Goal: Task Accomplishment & Management: Manage account settings

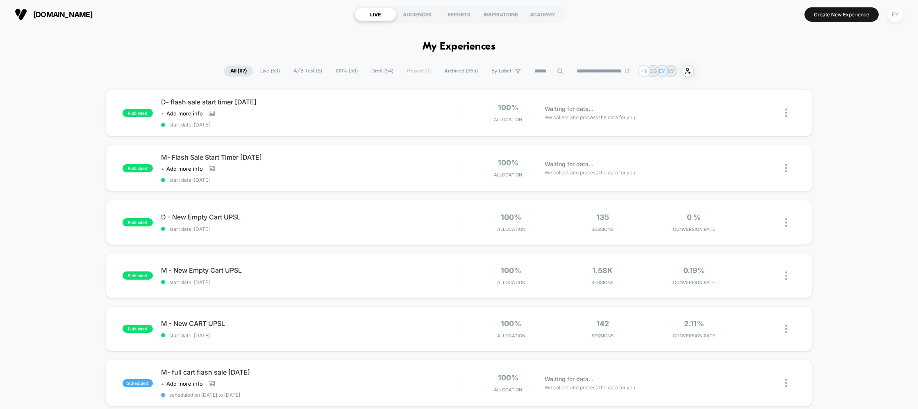
click at [894, 16] on div "EY" at bounding box center [895, 15] width 16 height 16
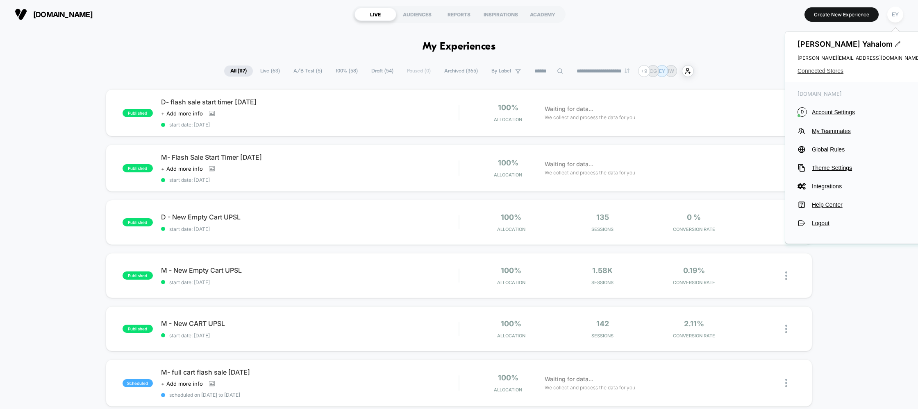
click at [814, 74] on span "Connected Stores" at bounding box center [859, 71] width 123 height 7
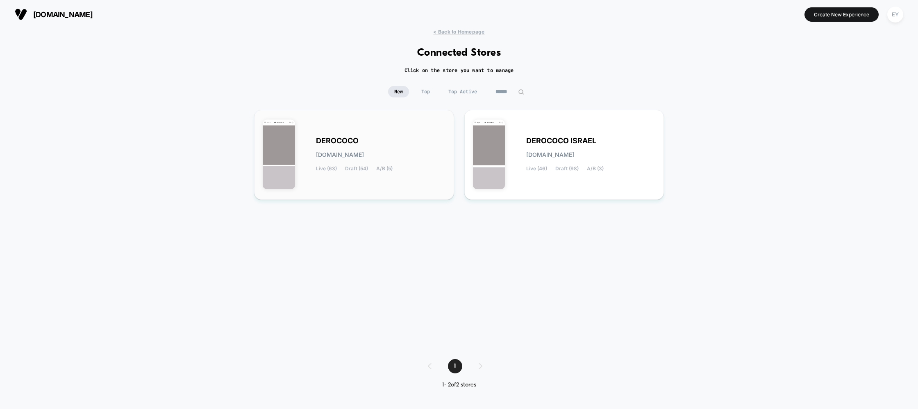
click at [395, 164] on div "DEROCOCO [DOMAIN_NAME] Live (63) Draft (54) A/B (5)" at bounding box center [381, 155] width 130 height 34
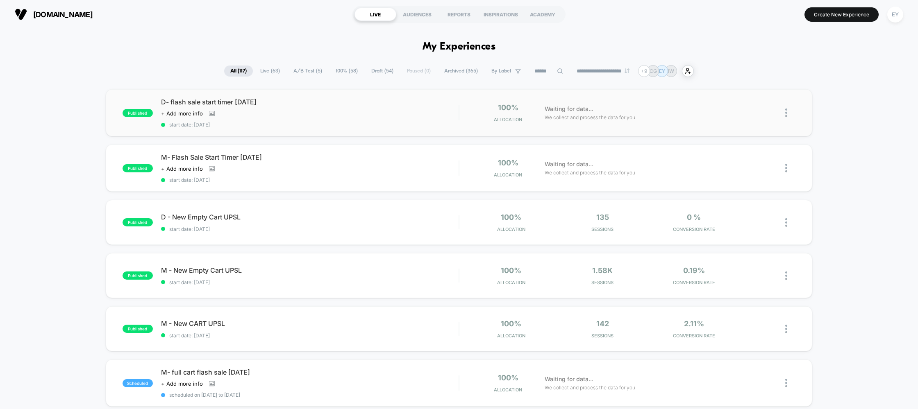
click at [183, 90] on div "published D- flash sale start timer [DATE] Click to view images Click to edit e…" at bounding box center [459, 112] width 707 height 47
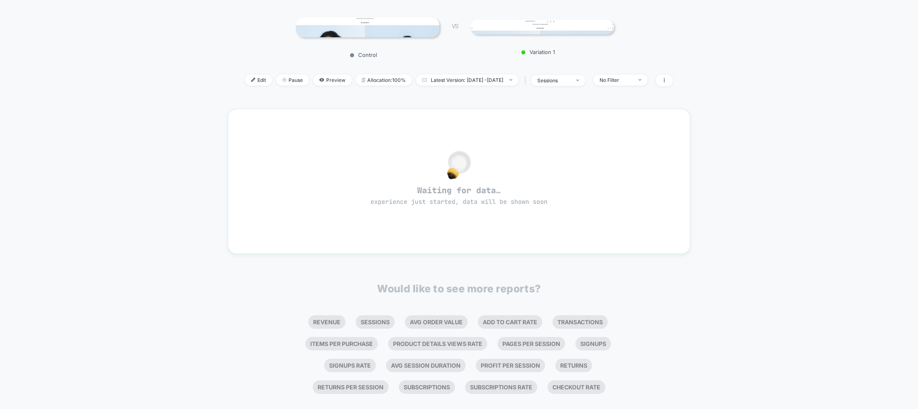
scroll to position [107, 0]
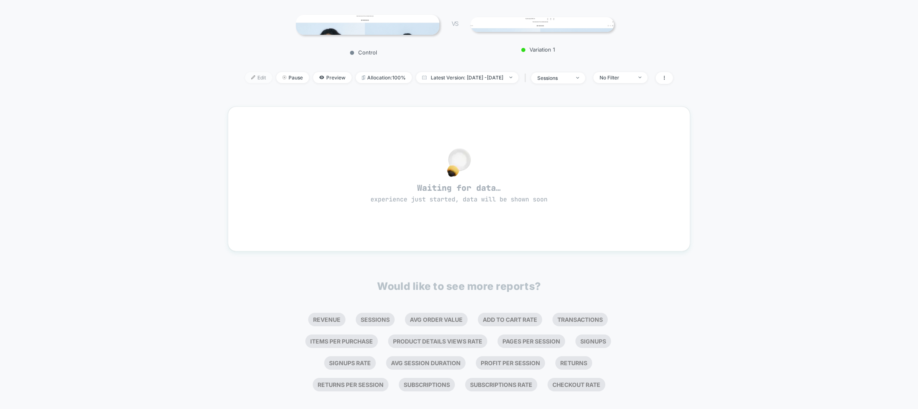
click at [252, 80] on span "Edit" at bounding box center [258, 77] width 27 height 11
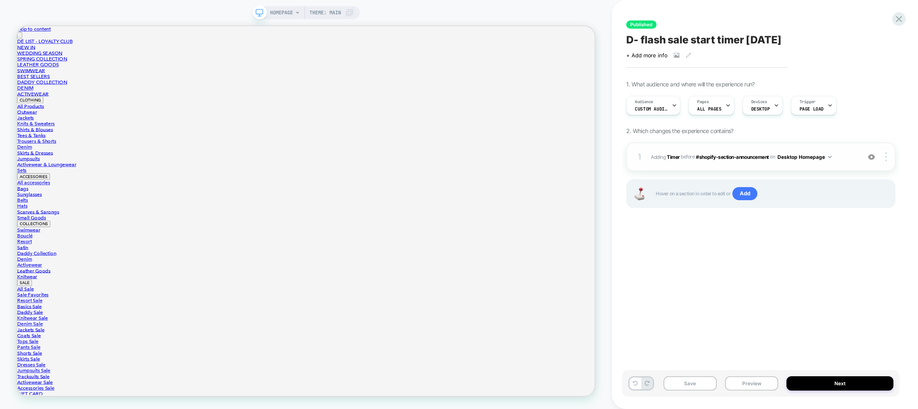
click at [724, 164] on div "1 #_loomi_addon_1751192082750_dup1753784708 Adding Timer BEFORE #shopify-sectio…" at bounding box center [760, 157] width 269 height 29
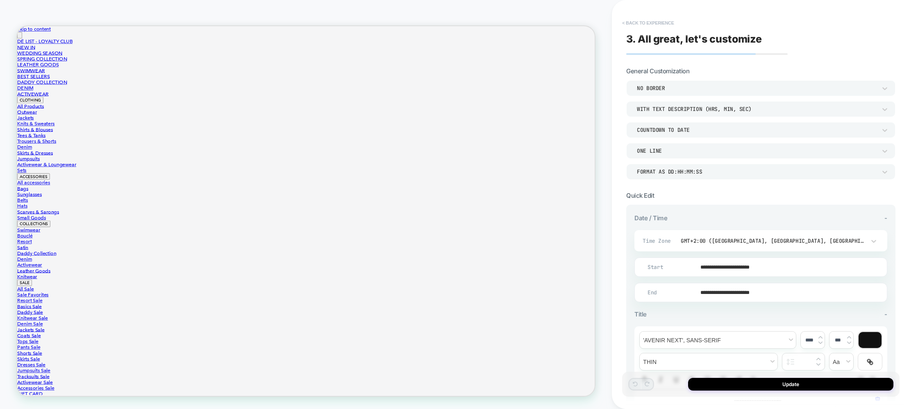
click at [639, 21] on button "< Back to experience" at bounding box center [648, 22] width 60 height 13
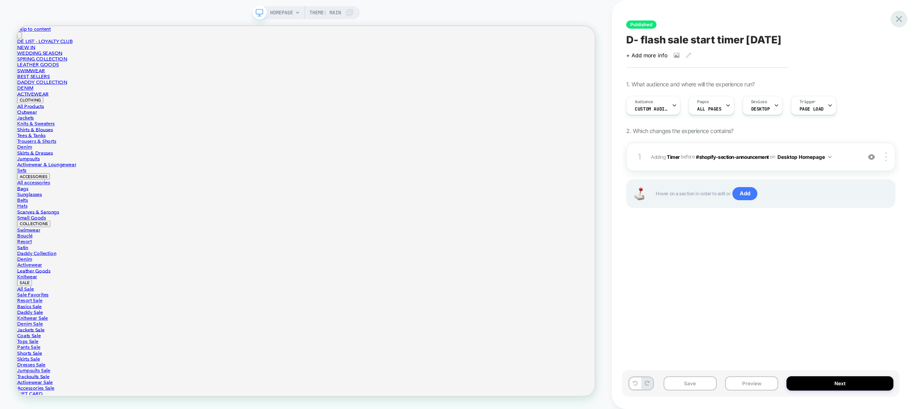
click at [902, 17] on icon at bounding box center [899, 19] width 11 height 11
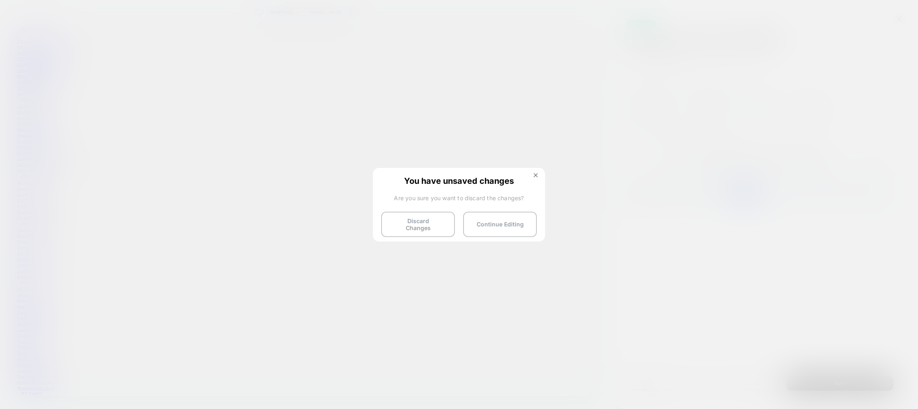
click at [417, 219] on button "Discard Changes" at bounding box center [418, 224] width 74 height 25
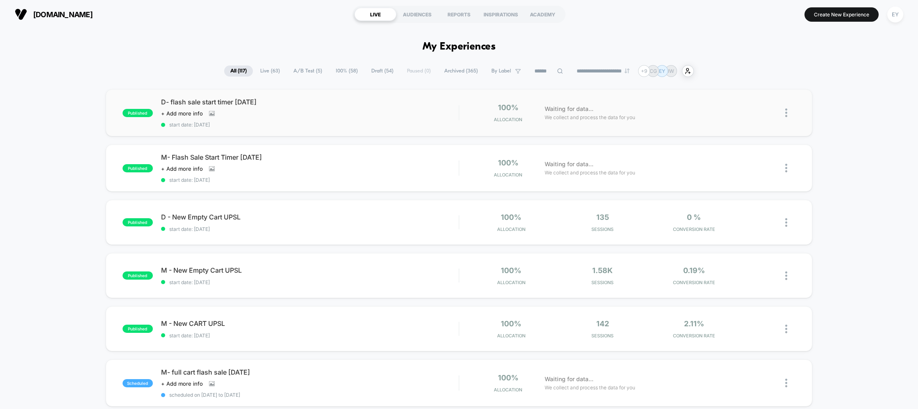
click at [235, 98] on div "published D- flash sale start timer [DATE] Click to view images Click to edit e…" at bounding box center [459, 112] width 707 height 47
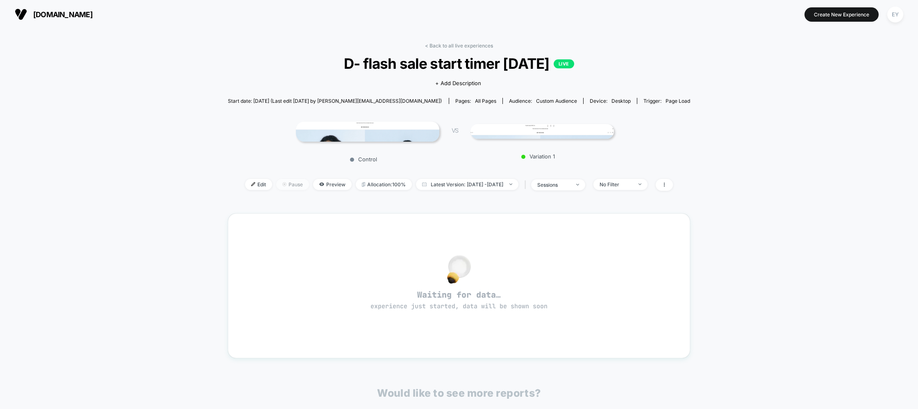
click at [288, 187] on span "Pause" at bounding box center [292, 184] width 33 height 11
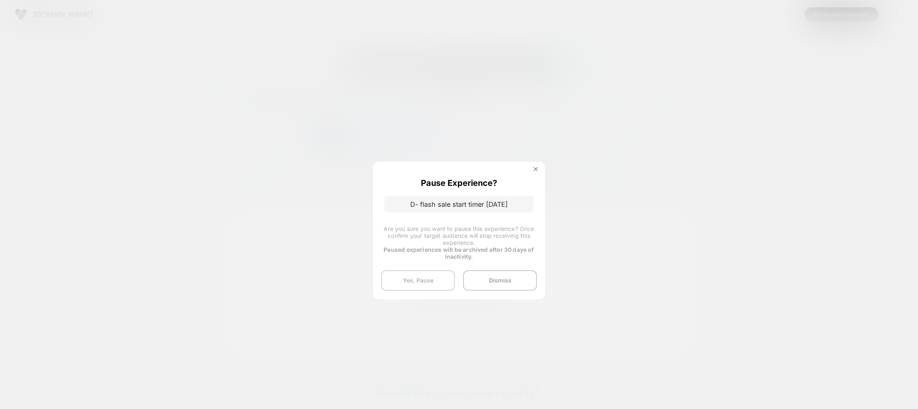
click at [427, 277] on button "Yes, Pause" at bounding box center [418, 281] width 74 height 20
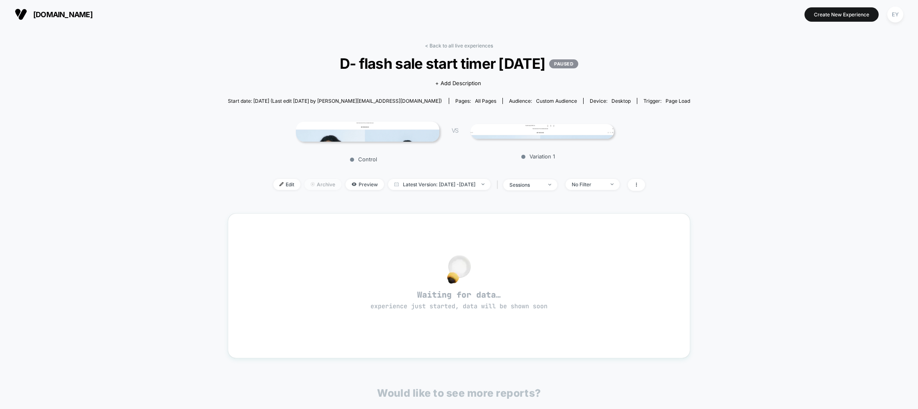
click at [306, 187] on span "Archive" at bounding box center [323, 184] width 37 height 11
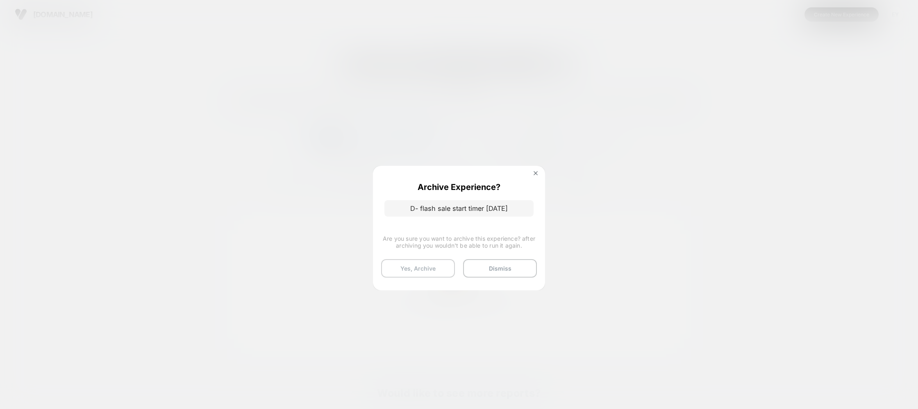
click at [432, 274] on button "Yes, Archive" at bounding box center [418, 268] width 74 height 18
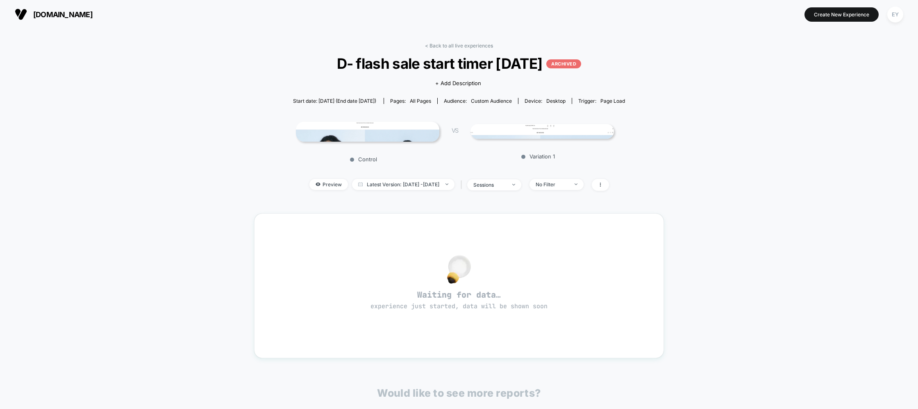
click at [41, 10] on span "[DOMAIN_NAME]" at bounding box center [62, 14] width 59 height 9
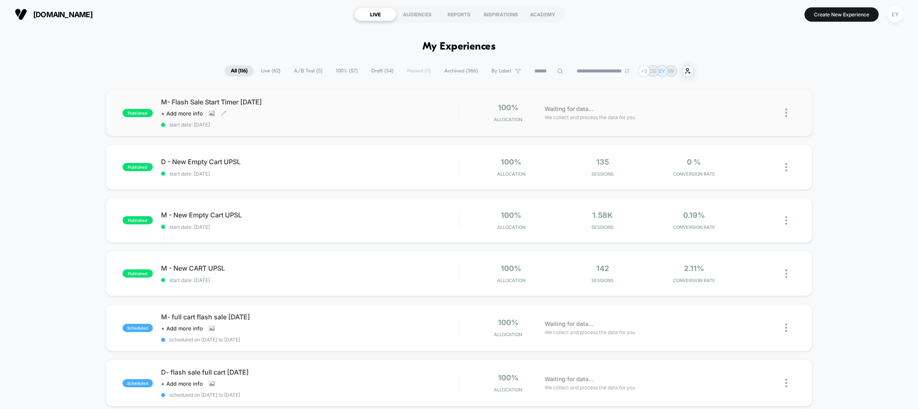
click at [236, 111] on div "Click to view images Click to edit experience details + Add more info" at bounding box center [265, 113] width 209 height 7
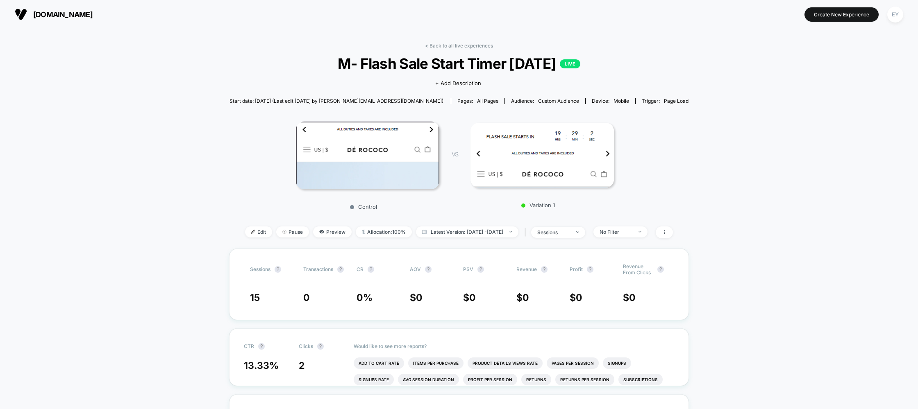
click at [259, 233] on div "Edit Pause Preview Allocation: 100% Latest Version: [DATE] - [DATE] | sessions …" at bounding box center [459, 233] width 459 height 12
click at [279, 232] on span "Pause" at bounding box center [292, 232] width 33 height 11
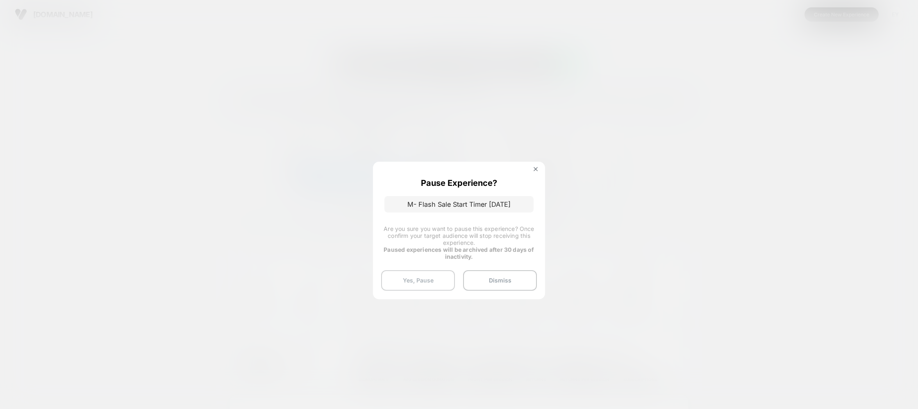
click at [430, 280] on button "Yes, Pause" at bounding box center [418, 281] width 74 height 20
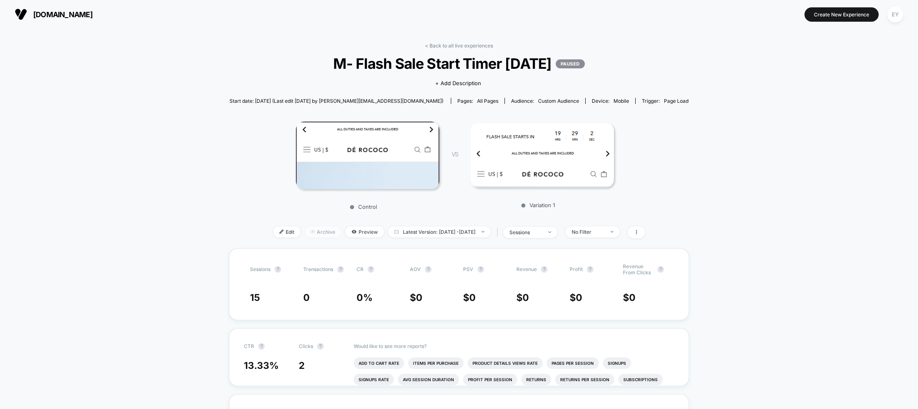
click at [309, 234] on span "Archive" at bounding box center [323, 232] width 37 height 11
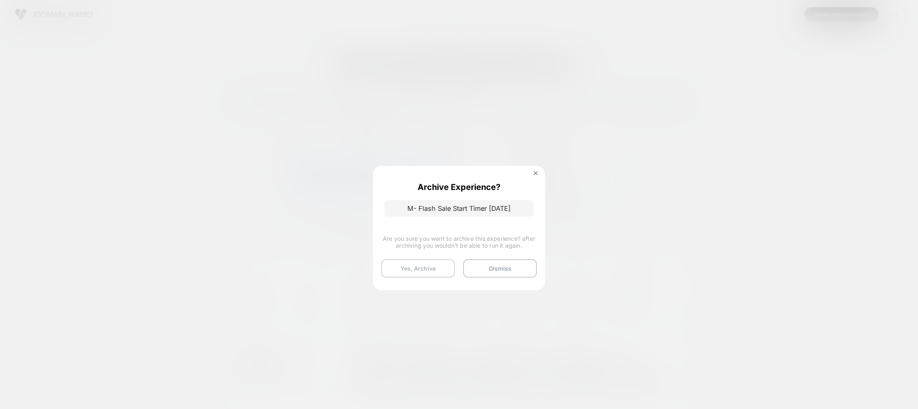
click at [433, 270] on button "Yes, Archive" at bounding box center [418, 268] width 74 height 18
